Goal: Find specific page/section

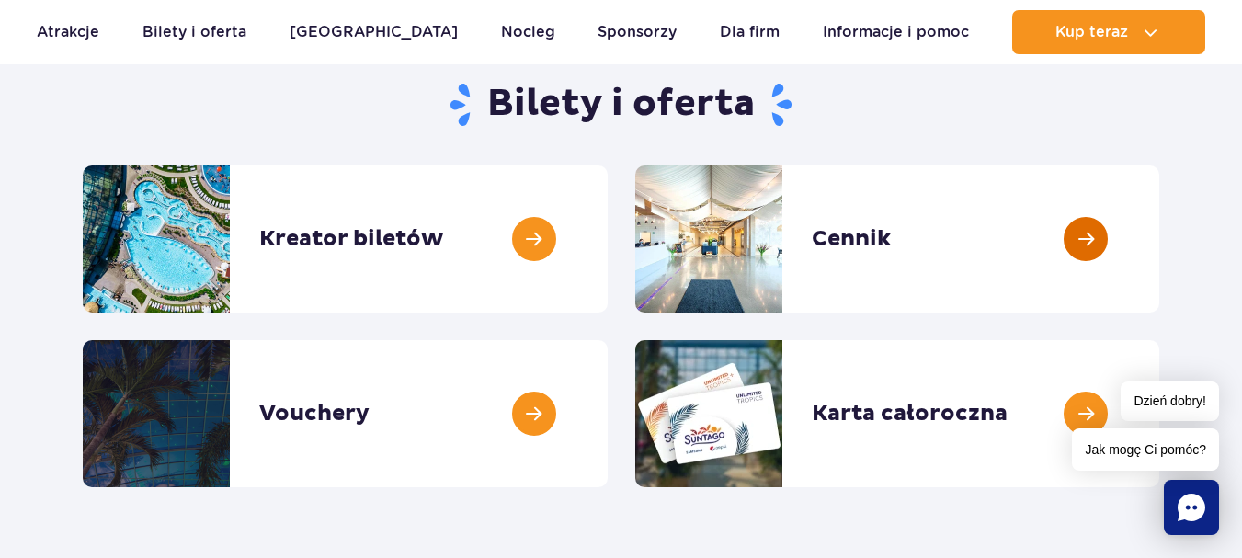
click at [1159, 241] on link at bounding box center [1159, 238] width 0 height 147
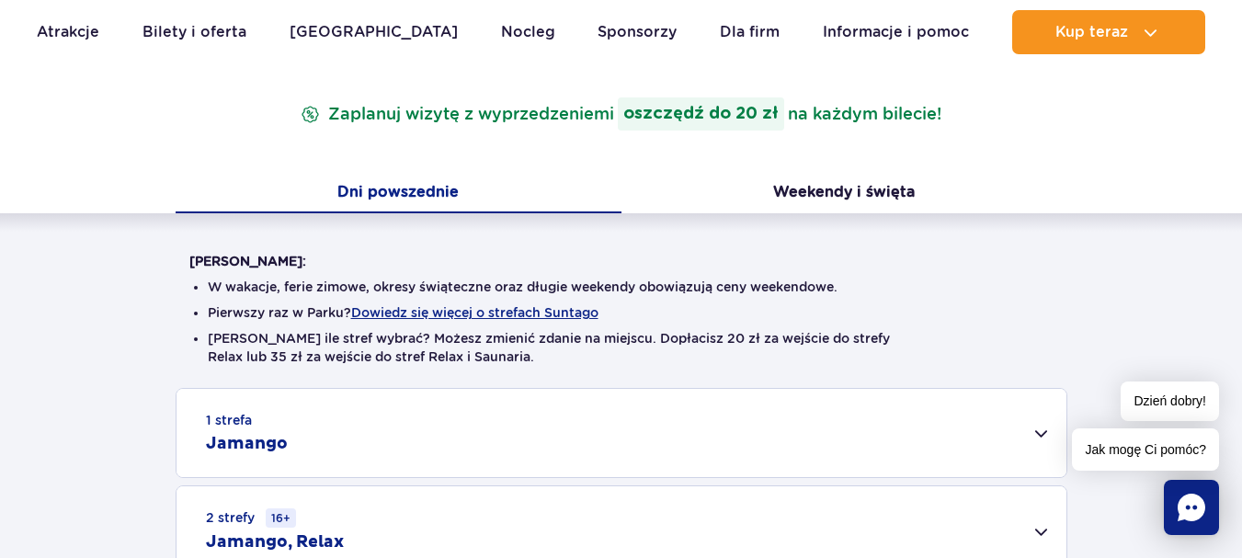
scroll to position [460, 0]
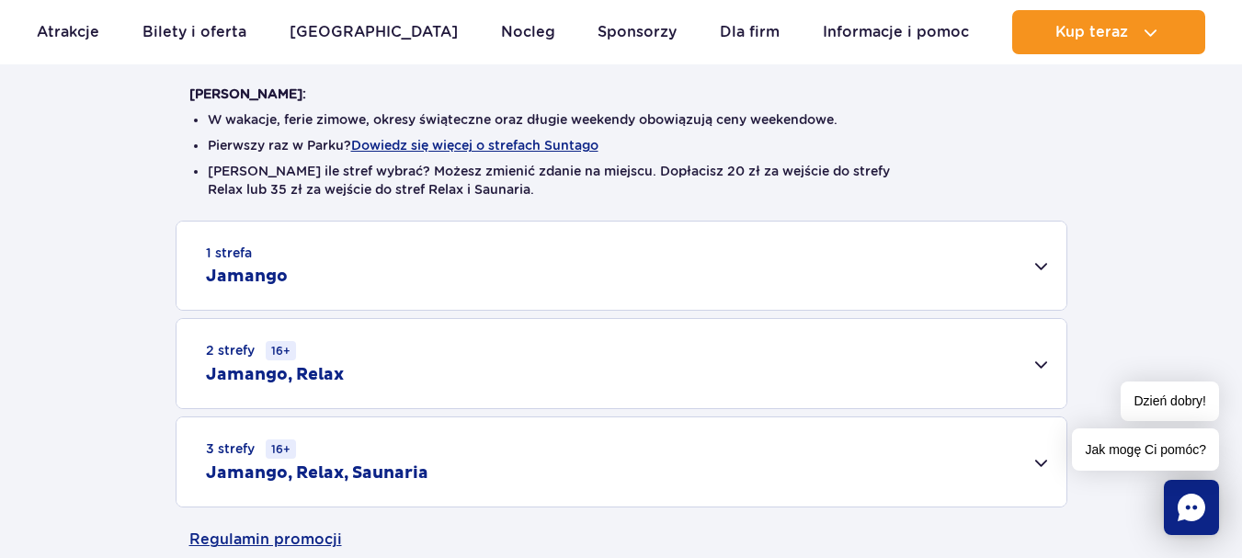
click at [1037, 266] on div "1 strefa Jamango" at bounding box center [621, 265] width 890 height 88
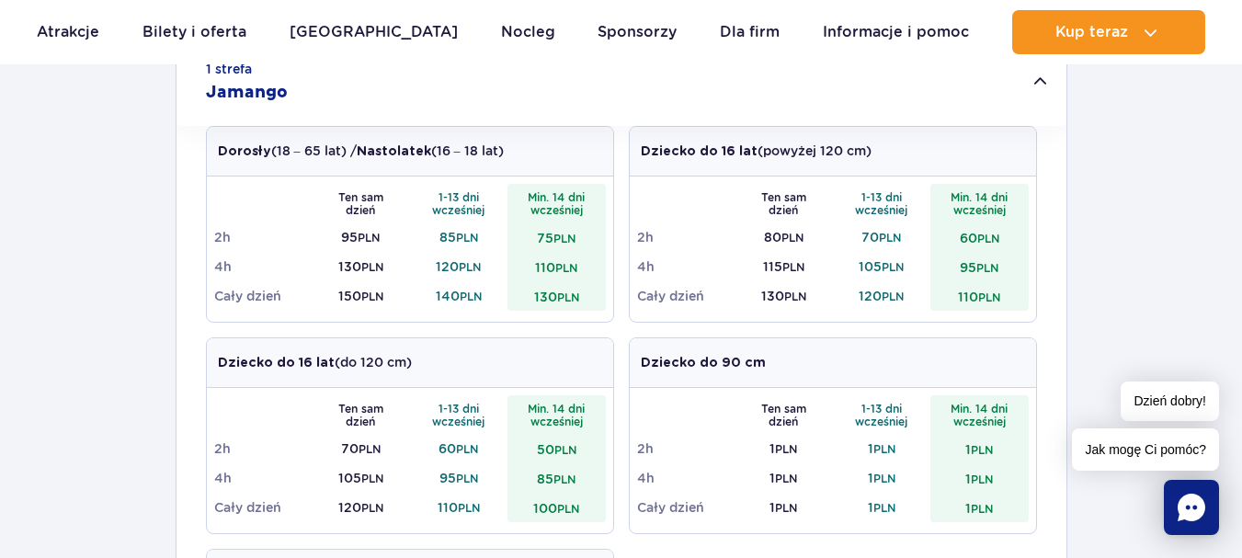
scroll to position [0, 0]
